Goal: Information Seeking & Learning: Learn about a topic

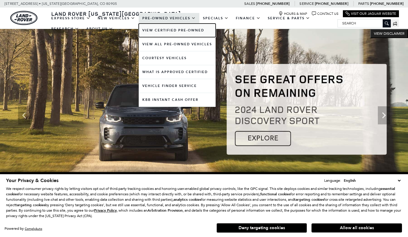
click at [158, 29] on link "View Certified Pre-Owned" at bounding box center [177, 31] width 77 height 14
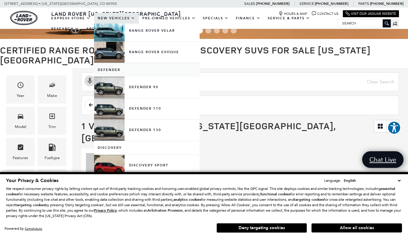
scroll to position [75, 0]
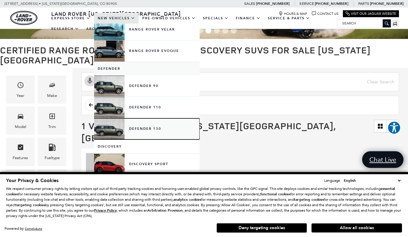
click at [113, 130] on link "Defender 130" at bounding box center [147, 128] width 106 height 21
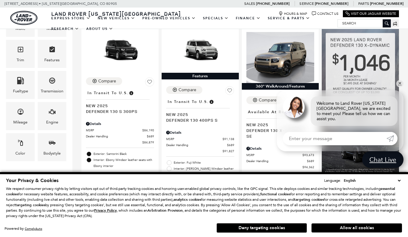
scroll to position [139, 0]
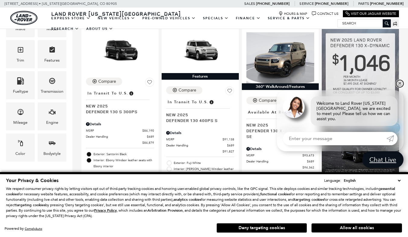
click at [401, 87] on link "✕" at bounding box center [400, 83] width 7 height 7
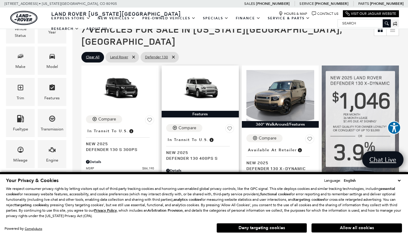
scroll to position [101, 0]
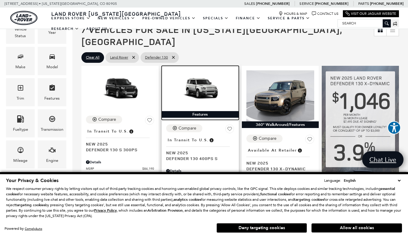
click at [204, 83] on img at bounding box center [200, 89] width 68 height 38
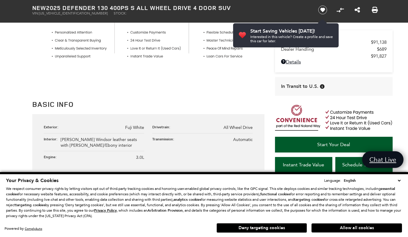
scroll to position [264, 0]
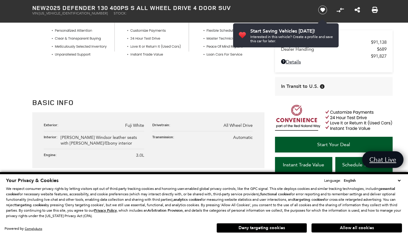
click at [274, 227] on button "Deny targeting cookies" at bounding box center [262, 228] width 91 height 10
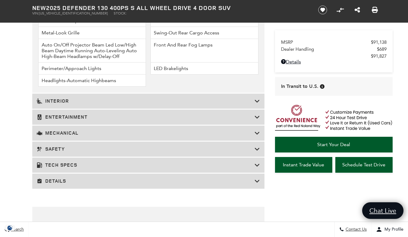
scroll to position [900, 0]
click at [69, 130] on h3 "Mechanical" at bounding box center [146, 133] width 218 height 6
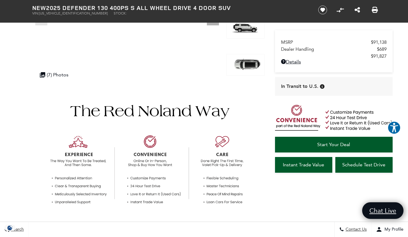
scroll to position [0, 0]
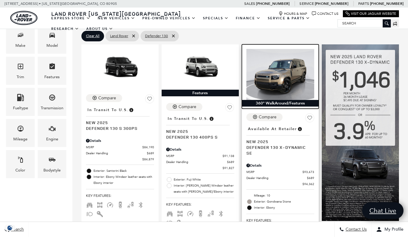
click at [286, 74] on img at bounding box center [281, 74] width 68 height 51
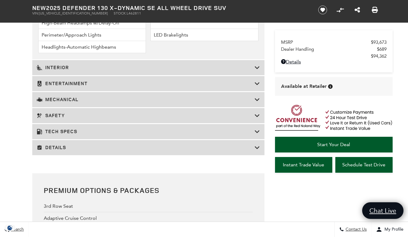
scroll to position [1071, 0]
click at [73, 96] on h3 "Mechanical" at bounding box center [146, 99] width 218 height 6
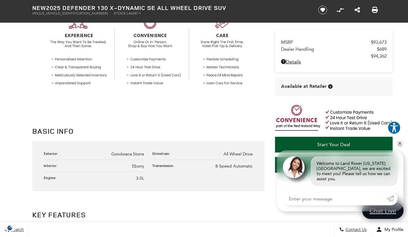
scroll to position [0, 0]
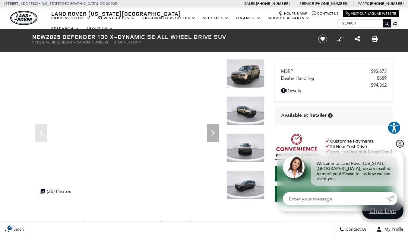
click at [401, 147] on link "✕" at bounding box center [400, 143] width 7 height 7
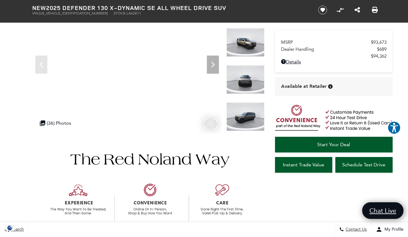
scroll to position [24, 0]
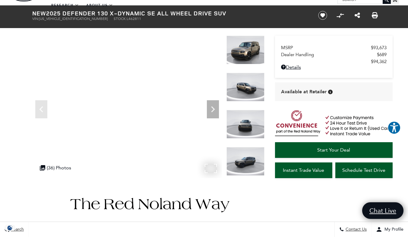
click at [88, 170] on div ".cls-1, .cls-3 { fill: #c50033; } .cls-1 { clip-rule: evenodd; } .cls-2 { clip-…" at bounding box center [63, 168] width 53 height 12
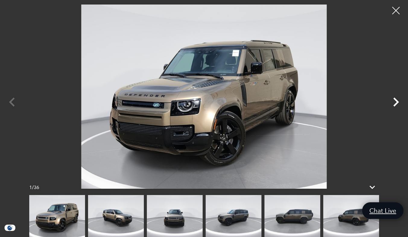
click at [399, 100] on icon "Next" at bounding box center [396, 102] width 18 height 18
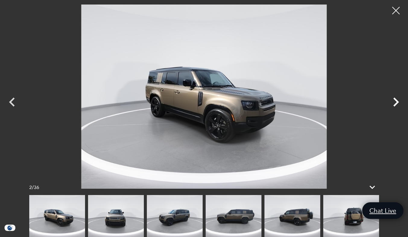
click at [399, 100] on icon "Next" at bounding box center [396, 102] width 18 height 18
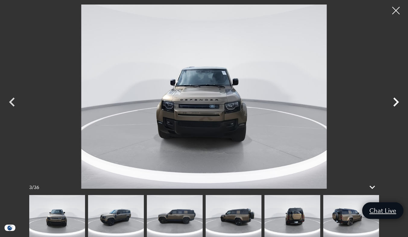
click at [399, 100] on icon "Next" at bounding box center [396, 102] width 18 height 18
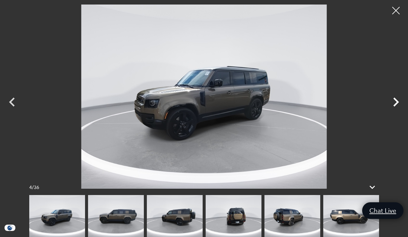
click at [399, 100] on icon "Next" at bounding box center [396, 102] width 18 height 18
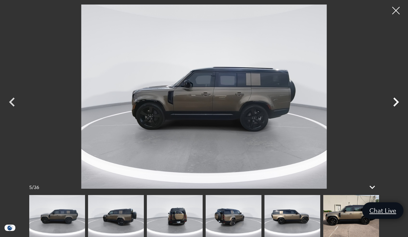
click at [399, 100] on icon "Next" at bounding box center [396, 102] width 18 height 18
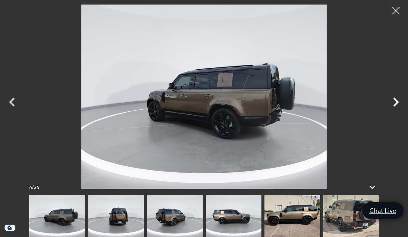
click at [399, 100] on icon "Next" at bounding box center [396, 102] width 18 height 18
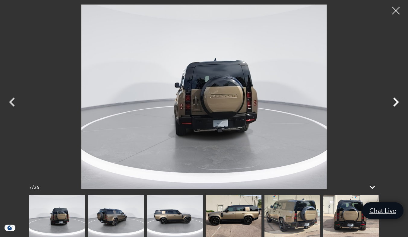
click at [399, 100] on icon "Next" at bounding box center [396, 102] width 18 height 18
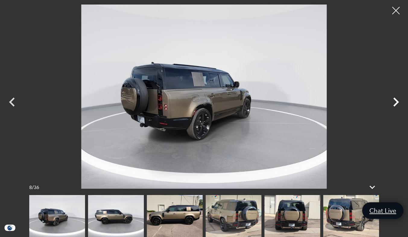
click at [399, 100] on icon "Next" at bounding box center [396, 102] width 18 height 18
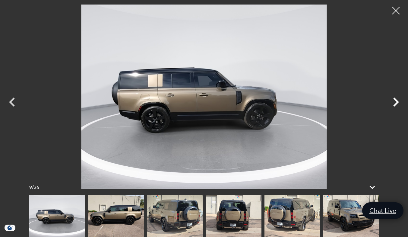
click at [399, 100] on icon "Next" at bounding box center [396, 102] width 18 height 18
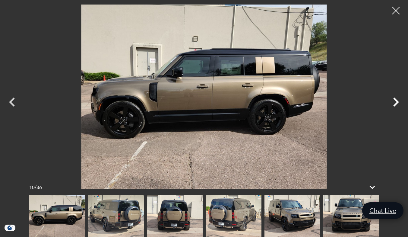
click at [399, 100] on icon "Next" at bounding box center [396, 102] width 18 height 18
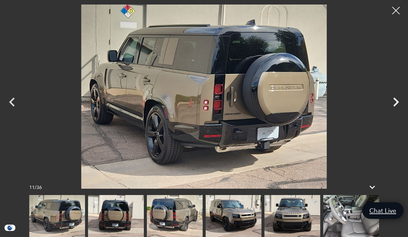
click at [399, 100] on icon "Next" at bounding box center [396, 102] width 18 height 18
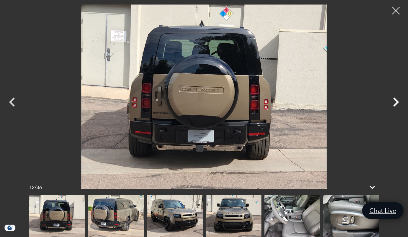
click at [399, 100] on icon "Next" at bounding box center [396, 102] width 18 height 18
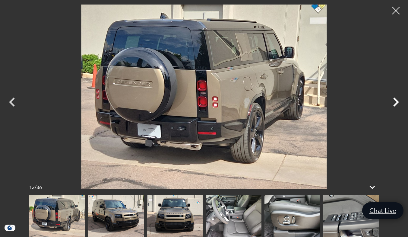
click at [399, 100] on icon "Next" at bounding box center [396, 102] width 18 height 18
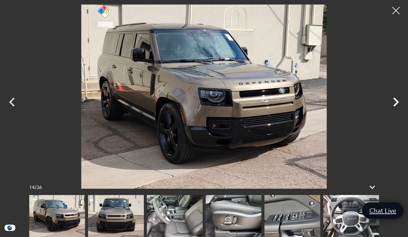
click at [399, 100] on icon "Next" at bounding box center [396, 102] width 18 height 18
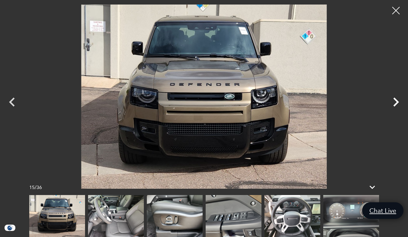
click at [399, 100] on icon "Next" at bounding box center [396, 102] width 18 height 18
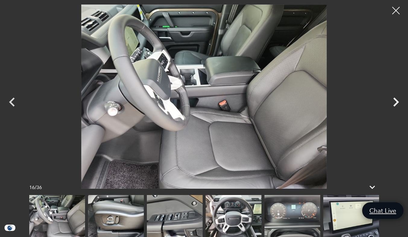
click at [399, 100] on icon "Next" at bounding box center [396, 102] width 18 height 18
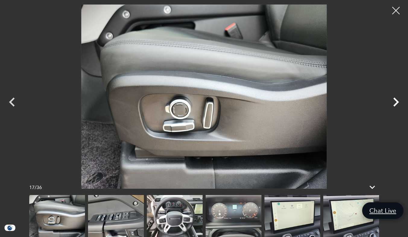
click at [399, 100] on icon "Next" at bounding box center [396, 102] width 18 height 18
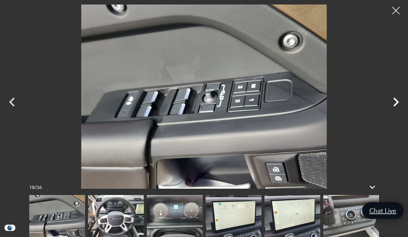
click at [399, 100] on icon "Next" at bounding box center [396, 102] width 18 height 18
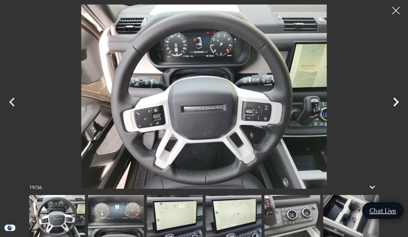
click at [399, 100] on icon "Next" at bounding box center [396, 102] width 18 height 18
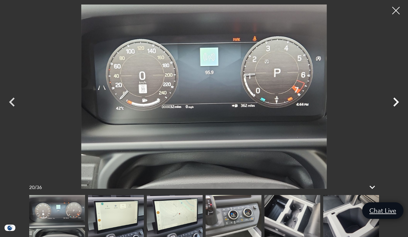
click at [399, 100] on icon "Next" at bounding box center [396, 102] width 18 height 18
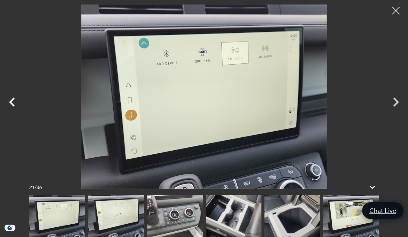
click at [15, 101] on icon "Previous" at bounding box center [12, 102] width 18 height 18
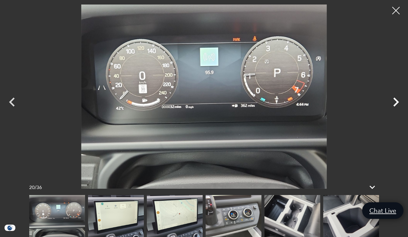
click at [396, 103] on icon "Next" at bounding box center [396, 102] width 18 height 18
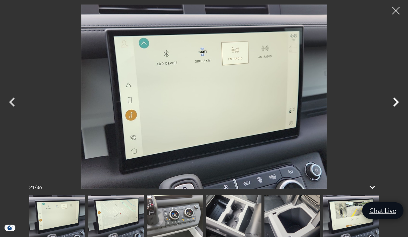
click at [396, 103] on icon "Next" at bounding box center [396, 102] width 18 height 18
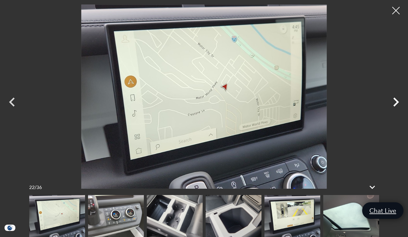
click at [396, 103] on icon "Next" at bounding box center [396, 102] width 18 height 18
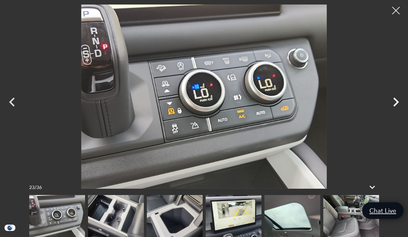
click at [396, 103] on icon "Next" at bounding box center [396, 102] width 18 height 18
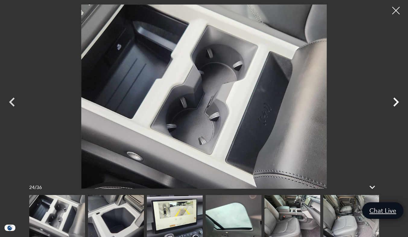
click at [396, 103] on icon "Next" at bounding box center [396, 102] width 18 height 18
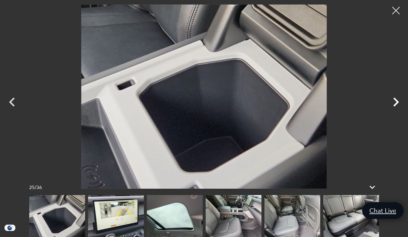
click at [396, 103] on icon "Next" at bounding box center [396, 102] width 18 height 18
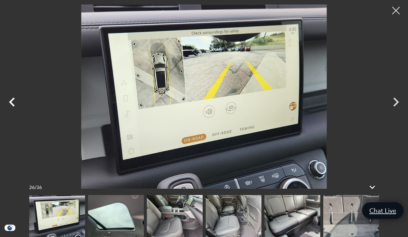
click at [13, 105] on icon "Previous" at bounding box center [12, 101] width 6 height 9
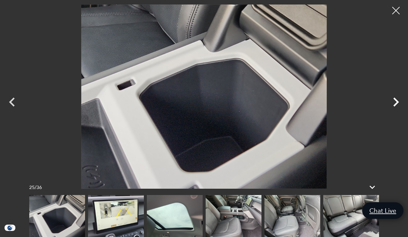
click at [397, 100] on icon "Next" at bounding box center [397, 101] width 6 height 9
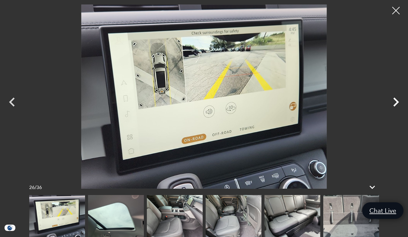
click at [397, 100] on icon "Next" at bounding box center [397, 101] width 6 height 9
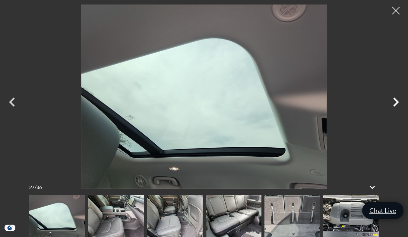
click at [397, 100] on icon "Next" at bounding box center [397, 101] width 6 height 9
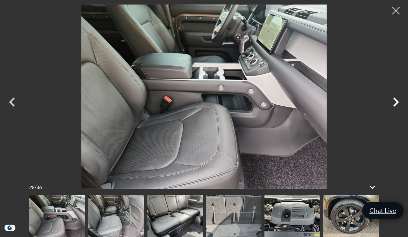
click at [397, 100] on icon "Next" at bounding box center [397, 101] width 6 height 9
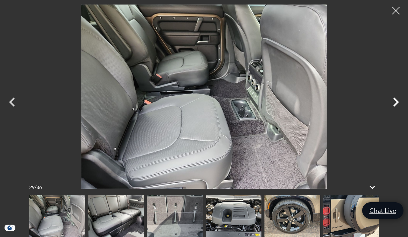
click at [397, 100] on icon "Next" at bounding box center [397, 101] width 6 height 9
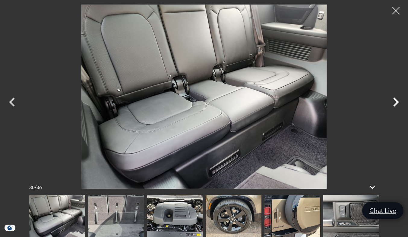
click at [397, 100] on icon "Next" at bounding box center [397, 101] width 6 height 9
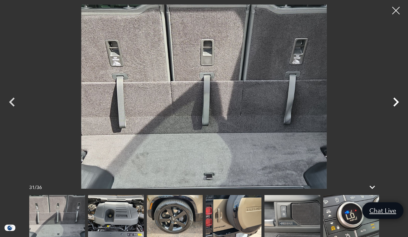
click at [397, 100] on icon "Next" at bounding box center [397, 101] width 6 height 9
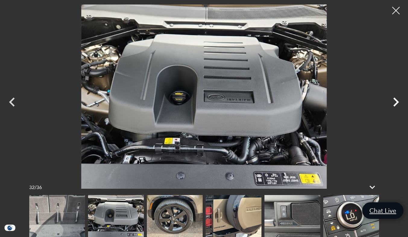
click at [397, 100] on icon "Next" at bounding box center [397, 101] width 6 height 9
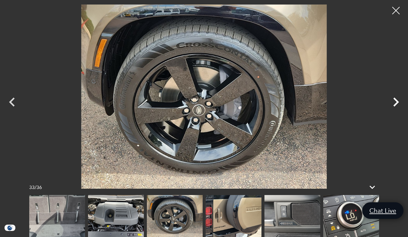
click at [397, 100] on icon "Next" at bounding box center [397, 101] width 6 height 9
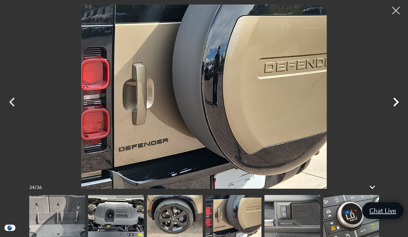
click at [397, 100] on icon "Next" at bounding box center [397, 101] width 6 height 9
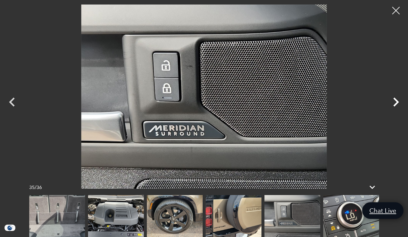
click at [397, 100] on icon "Next" at bounding box center [397, 101] width 6 height 9
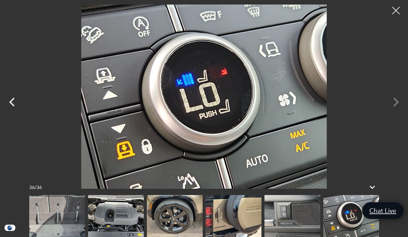
click at [397, 100] on div at bounding box center [204, 97] width 408 height 184
click at [397, 6] on div at bounding box center [396, 11] width 16 height 16
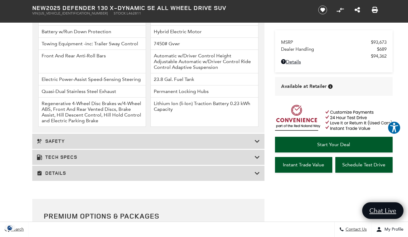
scroll to position [1022, 0]
click at [77, 154] on h3 "Tech Specs" at bounding box center [146, 157] width 218 height 6
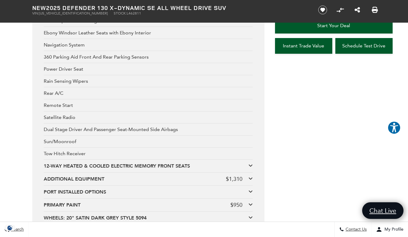
scroll to position [1885, 0]
click at [94, 175] on div "ADDITIONAL EQUIPMENT" at bounding box center [135, 178] width 182 height 7
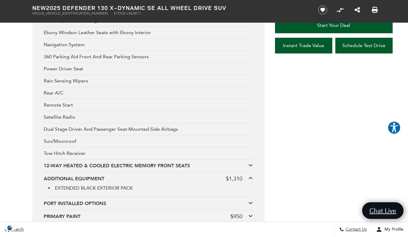
click at [99, 200] on div "PORT INSTALLED OPTIONS" at bounding box center [146, 203] width 205 height 7
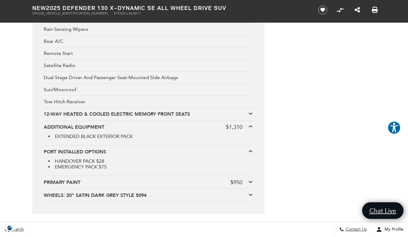
scroll to position [1937, 0]
click at [118, 192] on div "WHEELS: 20" SATIN DARK GREY STYLE 5094" at bounding box center [146, 195] width 205 height 7
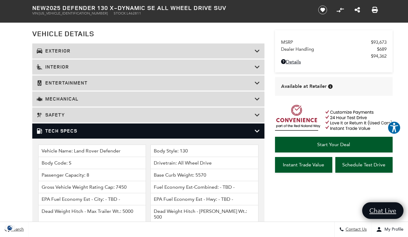
scroll to position [895, 0]
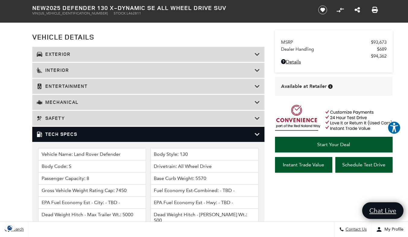
click at [73, 67] on h3 "Interior" at bounding box center [146, 70] width 218 height 6
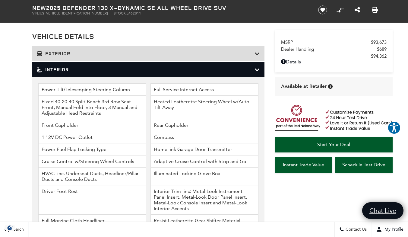
scroll to position [895, 0]
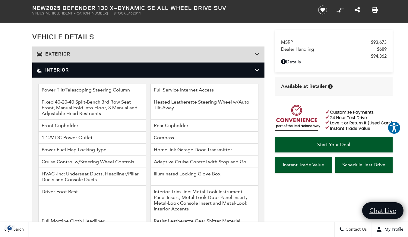
click at [73, 51] on h3 "Exterior" at bounding box center [146, 54] width 218 height 6
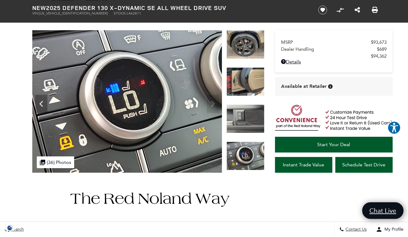
scroll to position [0, 0]
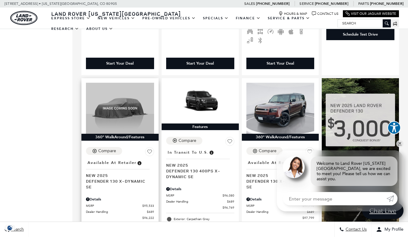
scroll to position [321, 0]
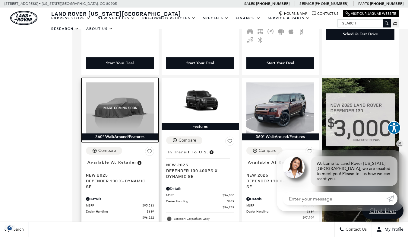
click at [130, 95] on img at bounding box center [120, 107] width 68 height 51
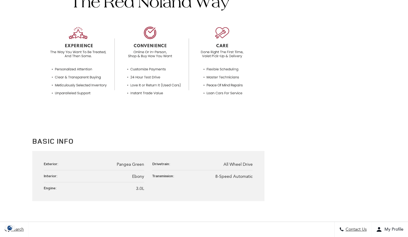
scroll to position [226, 0]
